Goal: Navigation & Orientation: Find specific page/section

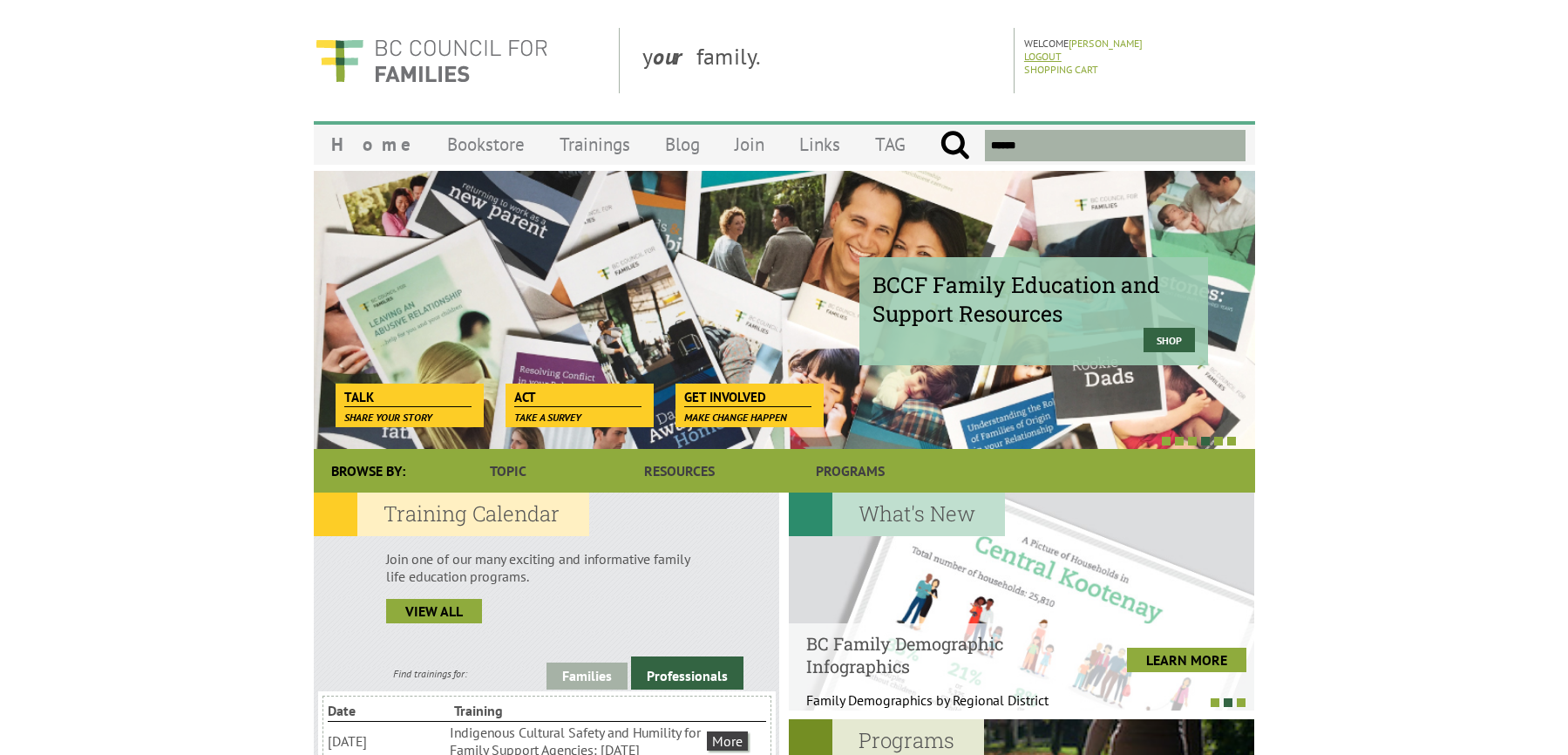
click at [1046, 56] on link "Logout" at bounding box center [1043, 55] width 38 height 13
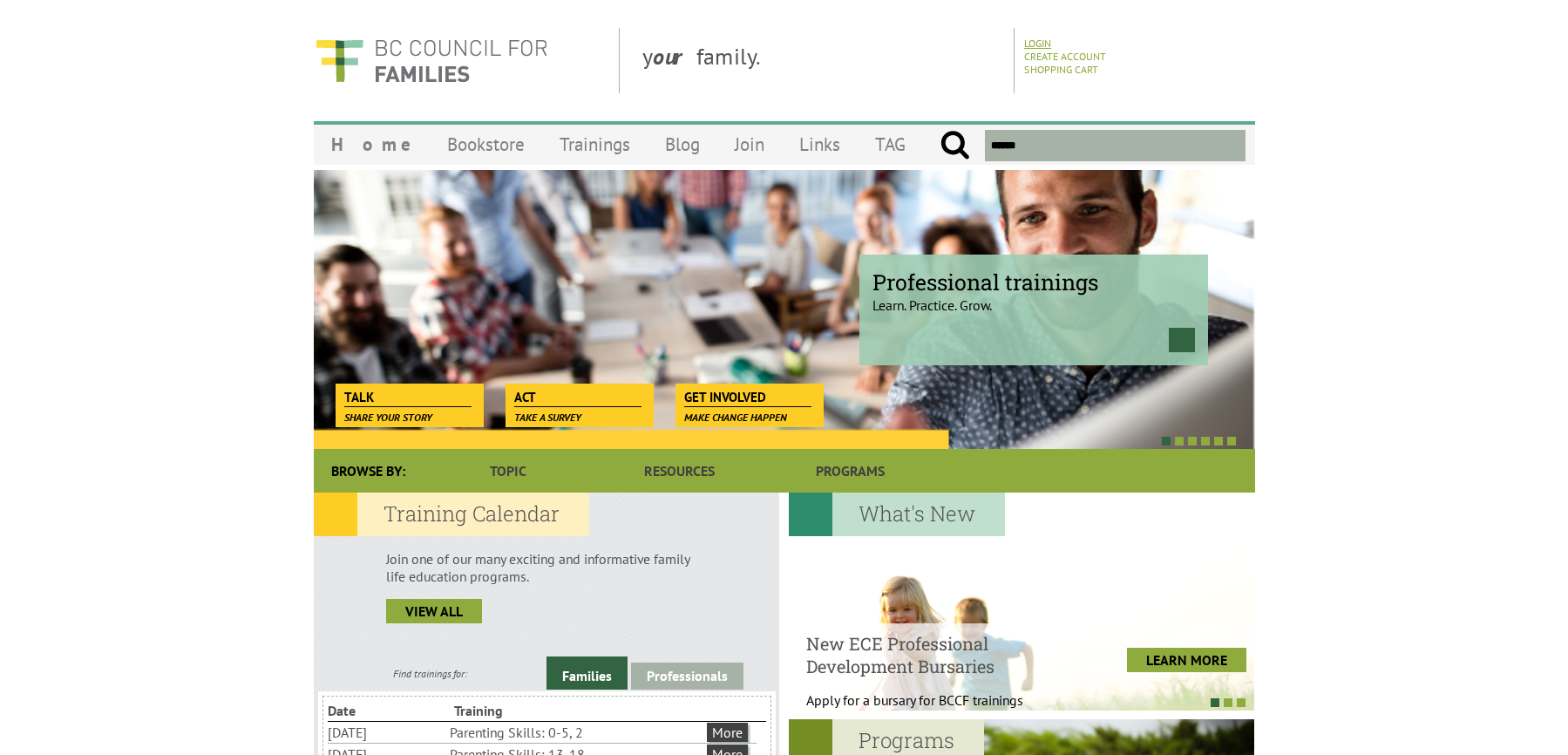
click at [1043, 44] on link "Login" at bounding box center [1038, 43] width 27 height 13
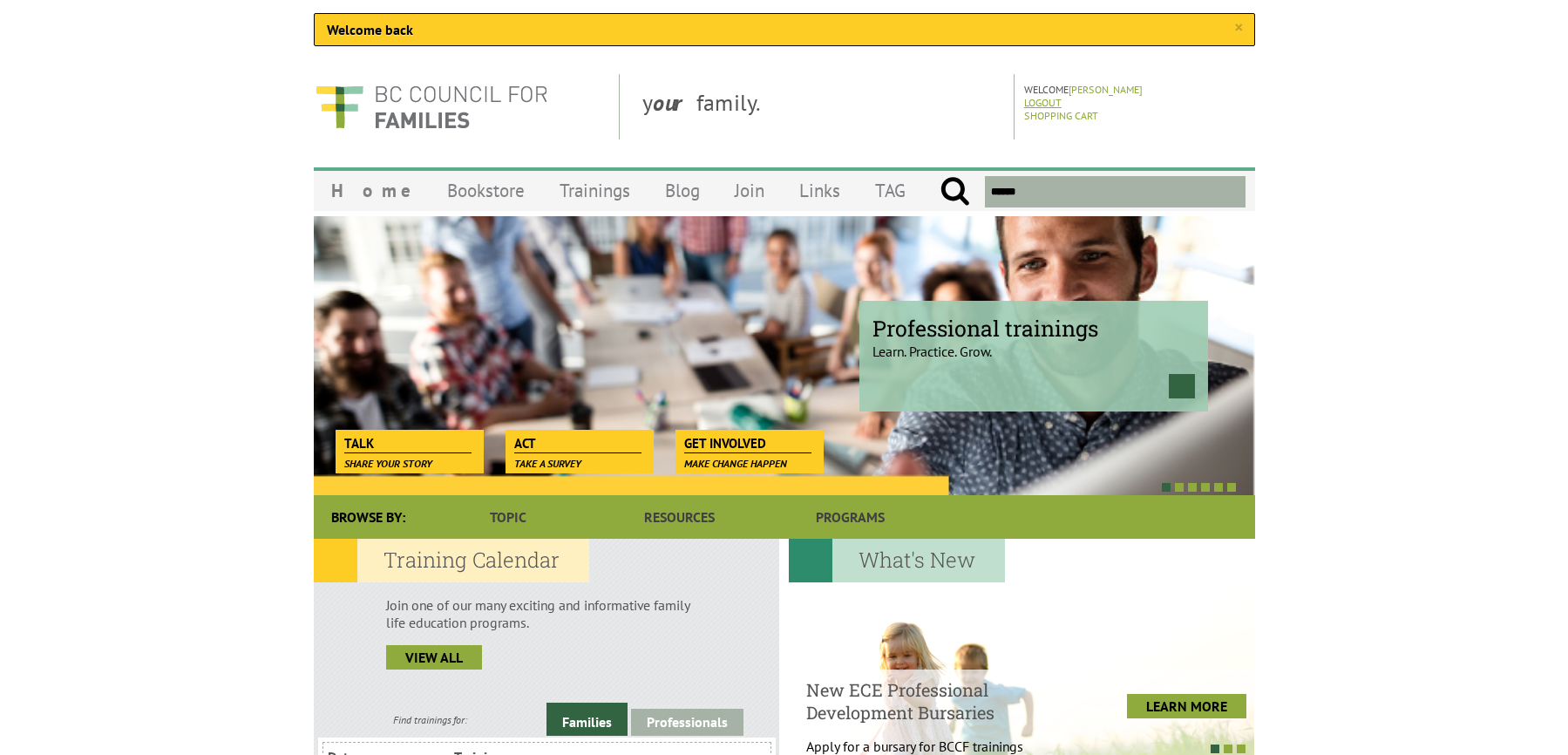
click at [1047, 99] on link "Logout" at bounding box center [1043, 102] width 38 height 13
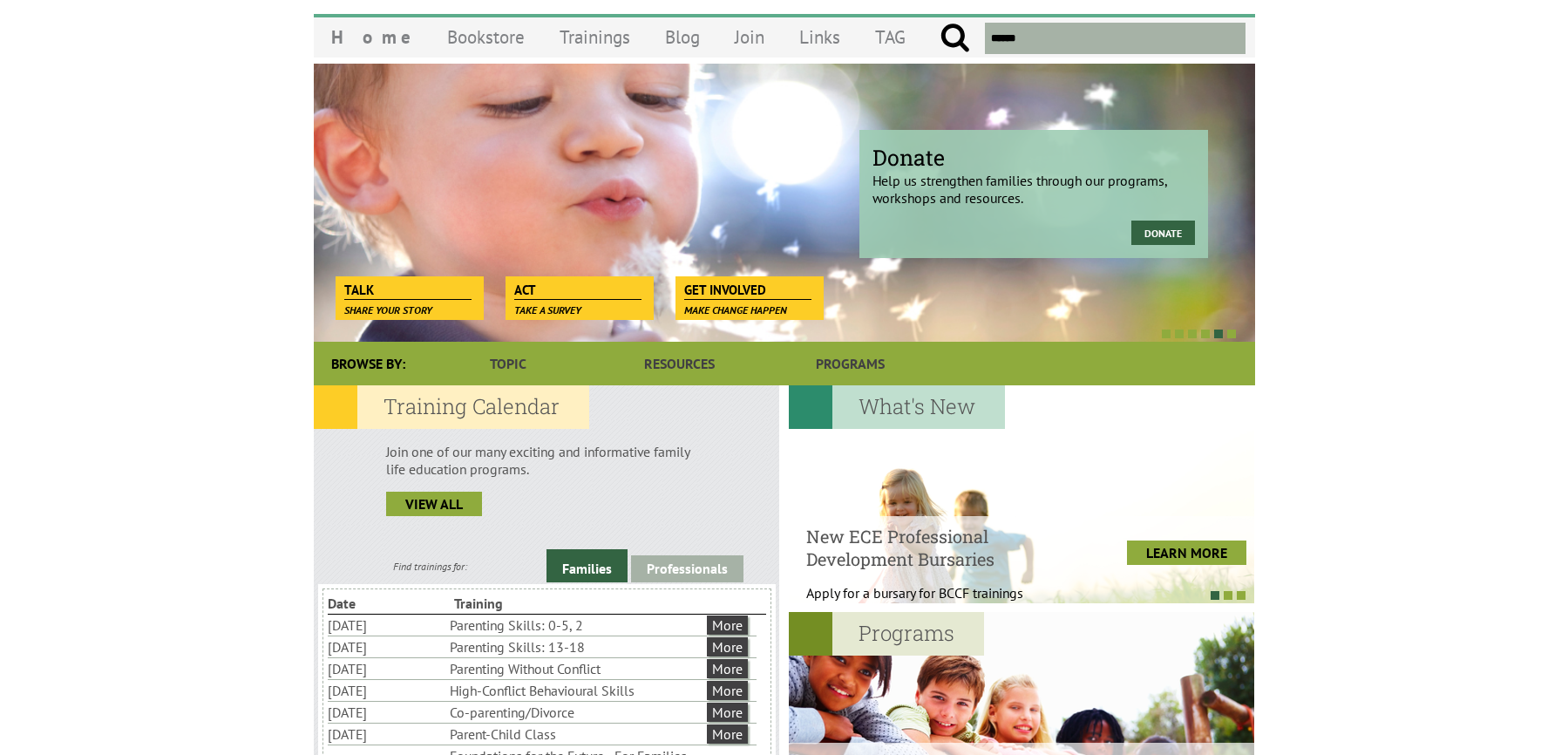
scroll to position [301, 0]
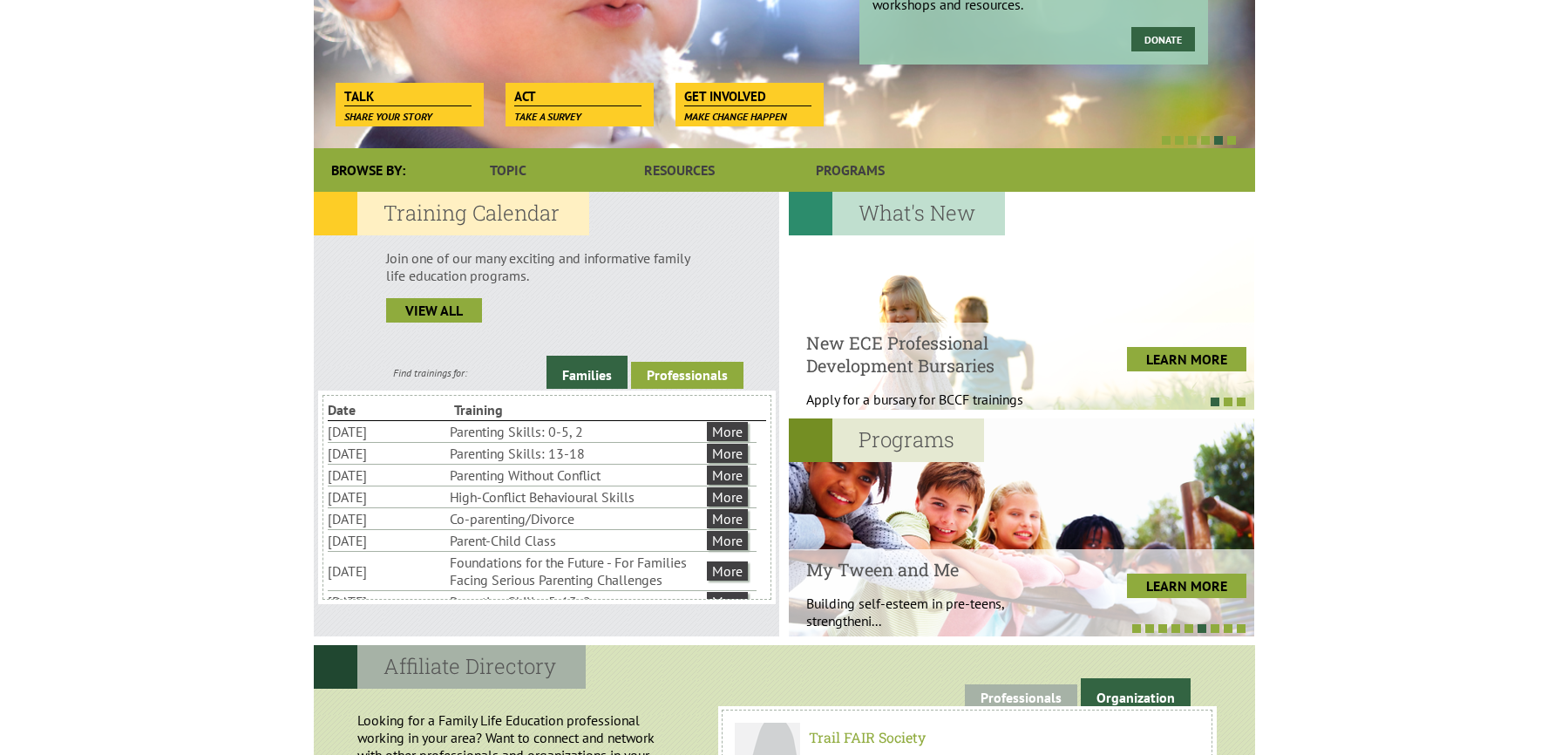
click at [683, 382] on link "Professionals" at bounding box center [688, 376] width 113 height 27
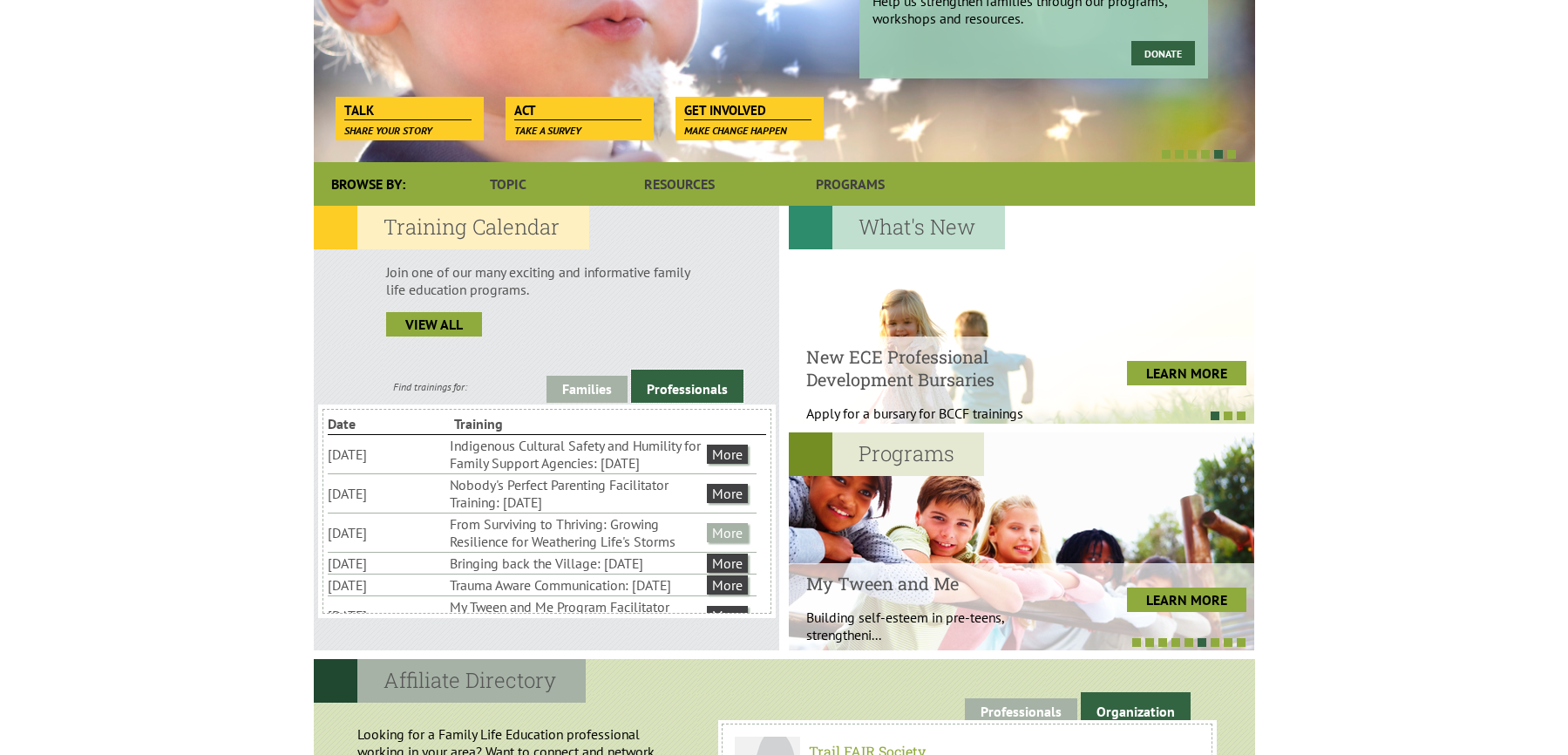
scroll to position [290, 0]
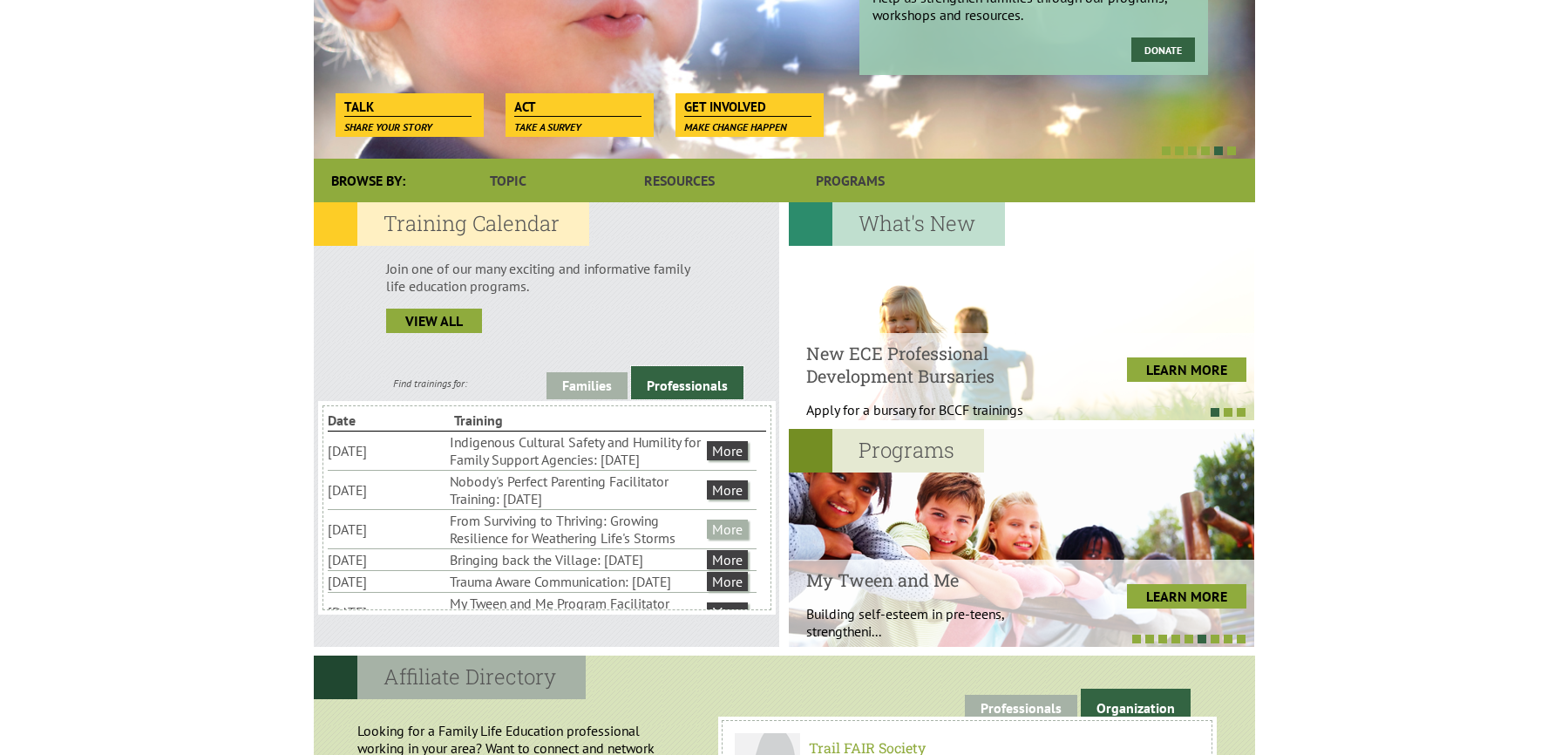
click at [716, 539] on link "More" at bounding box center [728, 529] width 41 height 19
